Goal: Find specific page/section: Find specific page/section

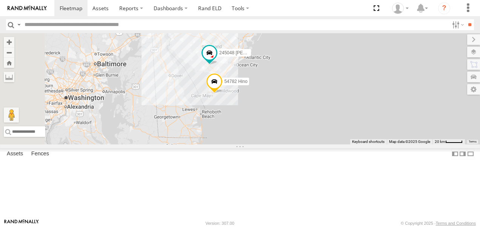
drag, startPoint x: 312, startPoint y: 126, endPoint x: 423, endPoint y: 94, distance: 115.6
click at [423, 94] on div "468334 Shelina 390294 Lee JTSP Hino 54782 Hino 245047 Shawn 245048 Charles 4683…" at bounding box center [240, 88] width 480 height 111
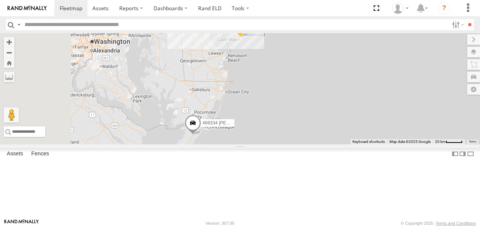
drag, startPoint x: 338, startPoint y: 151, endPoint x: 361, endPoint y: 100, distance: 56.6
click at [361, 100] on div "468334 Shelina 390294 Lee JTSP Hino 54782 Hino 245047 Shawn 245048 Charles 4683…" at bounding box center [240, 88] width 480 height 111
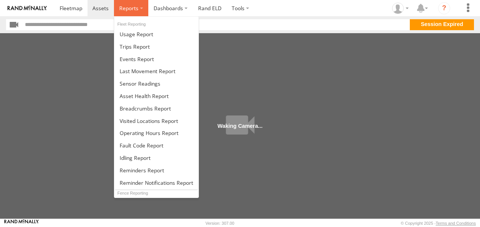
click at [140, 9] on label at bounding box center [131, 8] width 34 height 16
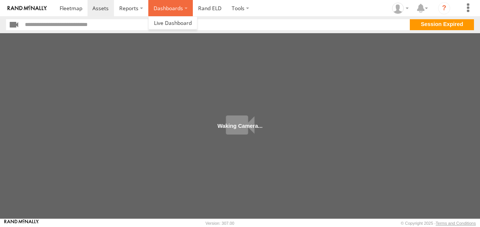
click at [178, 7] on label "Dashboards" at bounding box center [170, 8] width 45 height 16
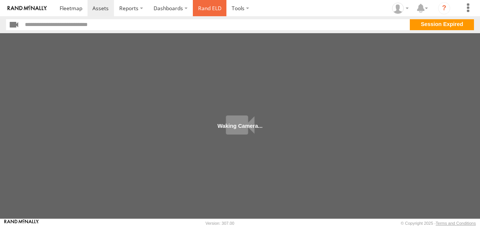
click at [212, 8] on link "Rand ELD" at bounding box center [210, 8] width 34 height 16
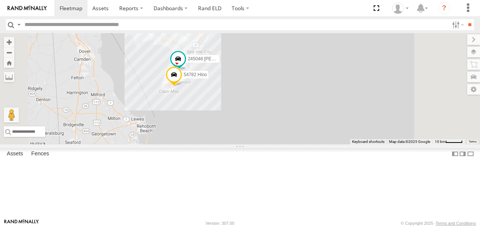
drag, startPoint x: 286, startPoint y: 141, endPoint x: 305, endPoint y: 113, distance: 34.0
click at [305, 113] on div "468334 Shelina 390294 Lee 54782 Hino 245048 Charles" at bounding box center [240, 88] width 480 height 111
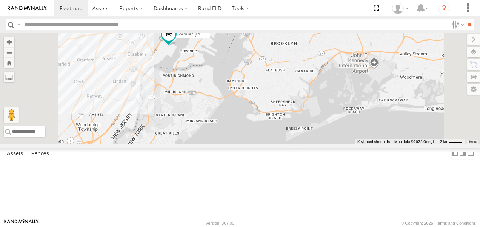
drag, startPoint x: 253, startPoint y: 66, endPoint x: 287, endPoint y: 124, distance: 67.2
click at [287, 124] on div "468334 Shelina 245047 Shawn 390294 Lee 468332 Stanley JTSP Hino" at bounding box center [240, 88] width 480 height 111
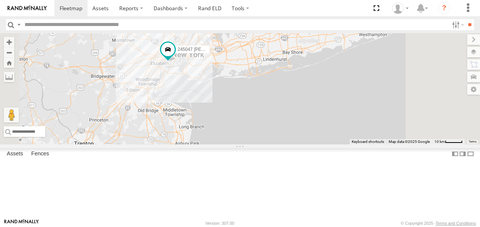
click at [0, 0] on link at bounding box center [0, 0] width 0 height 0
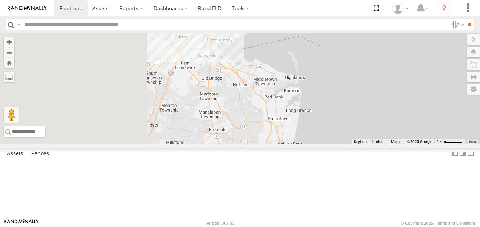
drag, startPoint x: 288, startPoint y: 129, endPoint x: 439, endPoint y: 73, distance: 160.9
click at [439, 73] on div "468334 Shelina 245047 Shawn 390294 Lee 468332 Stanley JTSP Hino" at bounding box center [240, 88] width 480 height 111
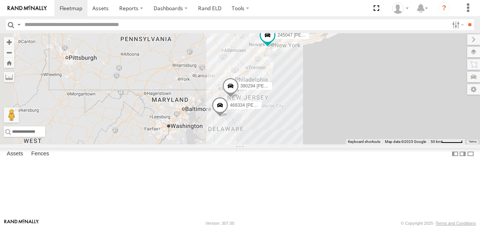
drag, startPoint x: 334, startPoint y: 188, endPoint x: 351, endPoint y: 113, distance: 77.7
click at [351, 113] on div "468334 Shelina 245047 Shawn 390294 Lee 468332 Stanley JTSP Hino" at bounding box center [240, 88] width 480 height 111
